Goal: Task Accomplishment & Management: Complete application form

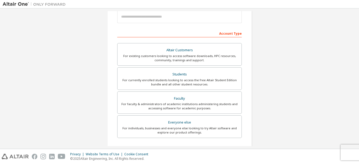
scroll to position [64, 0]
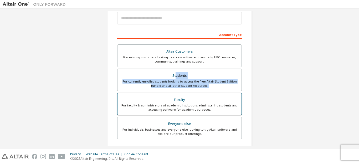
drag, startPoint x: 173, startPoint y: 77, endPoint x: 169, endPoint y: 100, distance: 23.2
click at [169, 100] on div "Altair Customers For existing customers looking to access software downloads, H…" at bounding box center [179, 92] width 125 height 96
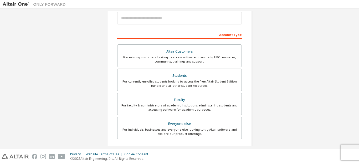
drag, startPoint x: 266, startPoint y: 71, endPoint x: 254, endPoint y: 73, distance: 11.9
click at [264, 71] on div "Create an Altair One Account For Free Trials, Licenses, Downloads, Learning & D…" at bounding box center [180, 86] width 354 height 278
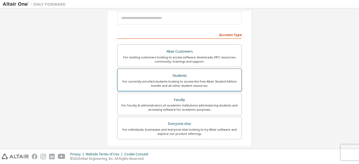
click at [205, 80] on div "For currently enrolled students looking to access the free Altair Student Editi…" at bounding box center [180, 83] width 118 height 8
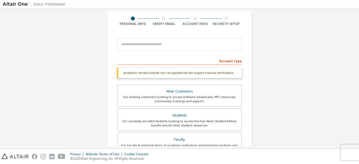
scroll to position [14, 0]
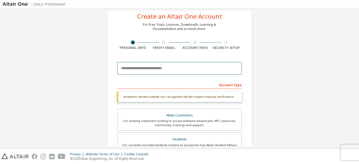
click at [197, 70] on input "email" at bounding box center [179, 68] width 125 height 13
type input "*"
type input "**********"
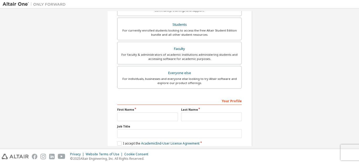
scroll to position [157, 0]
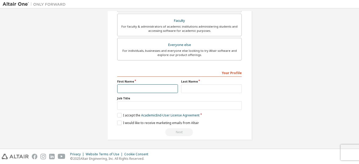
click at [119, 88] on input "text" at bounding box center [147, 88] width 61 height 9
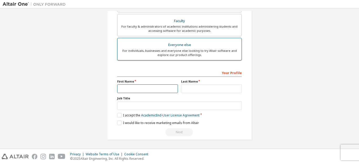
scroll to position [47, 0]
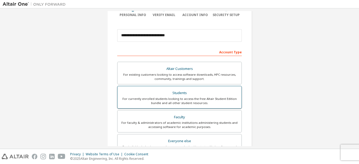
click at [183, 100] on div "For currently enrolled students looking to access the free Altair Student Editi…" at bounding box center [180, 101] width 118 height 8
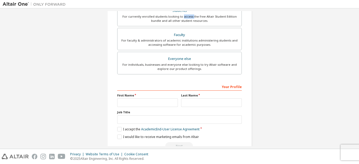
scroll to position [144, 0]
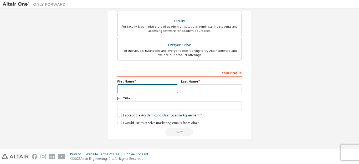
click at [155, 86] on input "text" at bounding box center [147, 88] width 61 height 9
type input "*****"
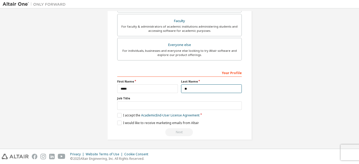
type input "*"
type input "****"
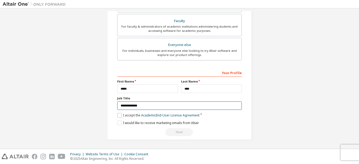
type input "**********"
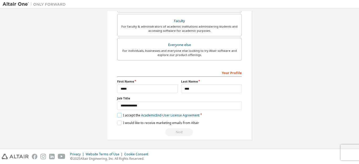
click at [117, 115] on label "I accept the Academic End-User License Agreement" at bounding box center [158, 115] width 82 height 4
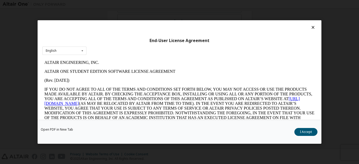
scroll to position [0, 0]
click at [308, 130] on button "I Accept" at bounding box center [305, 132] width 23 height 8
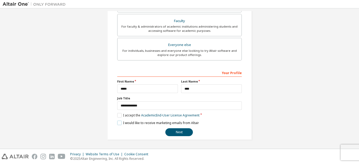
click at [118, 121] on label "I would like to receive marketing emails from Altair" at bounding box center [158, 123] width 82 height 4
click at [184, 131] on button "Next" at bounding box center [179, 132] width 28 height 8
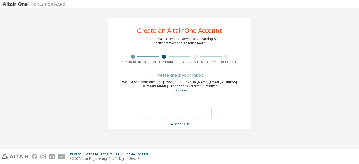
type input "*"
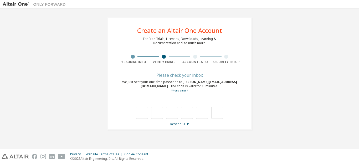
type input "*"
